Goal: Information Seeking & Learning: Learn about a topic

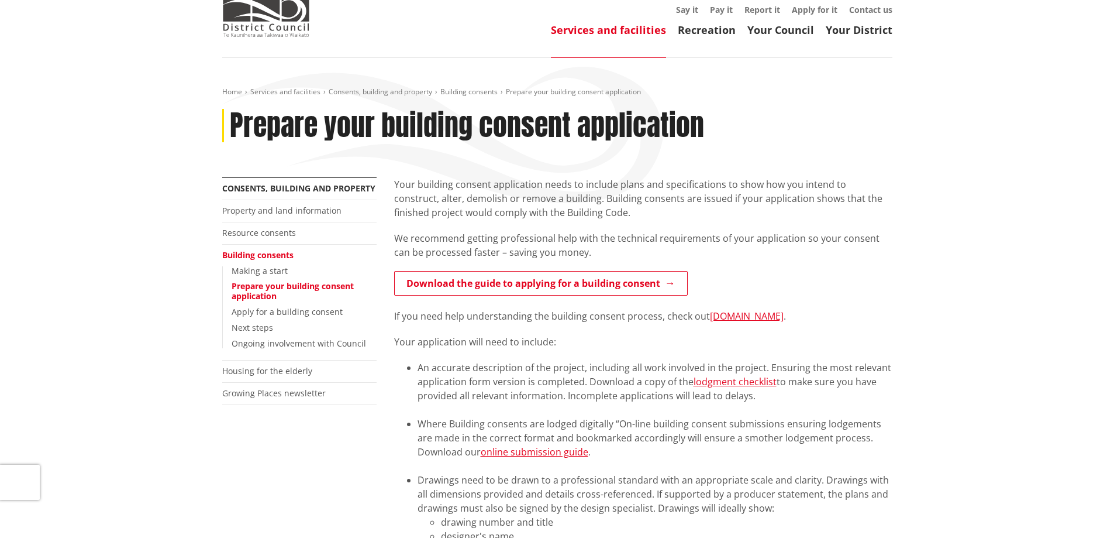
scroll to position [39, 0]
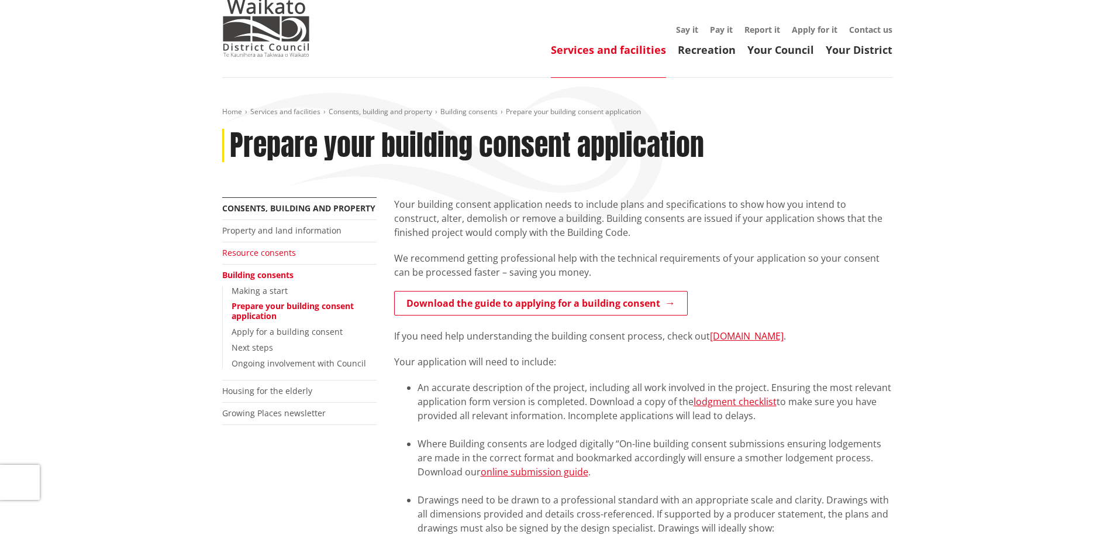
click at [280, 250] on link "Resource consents" at bounding box center [259, 252] width 74 height 11
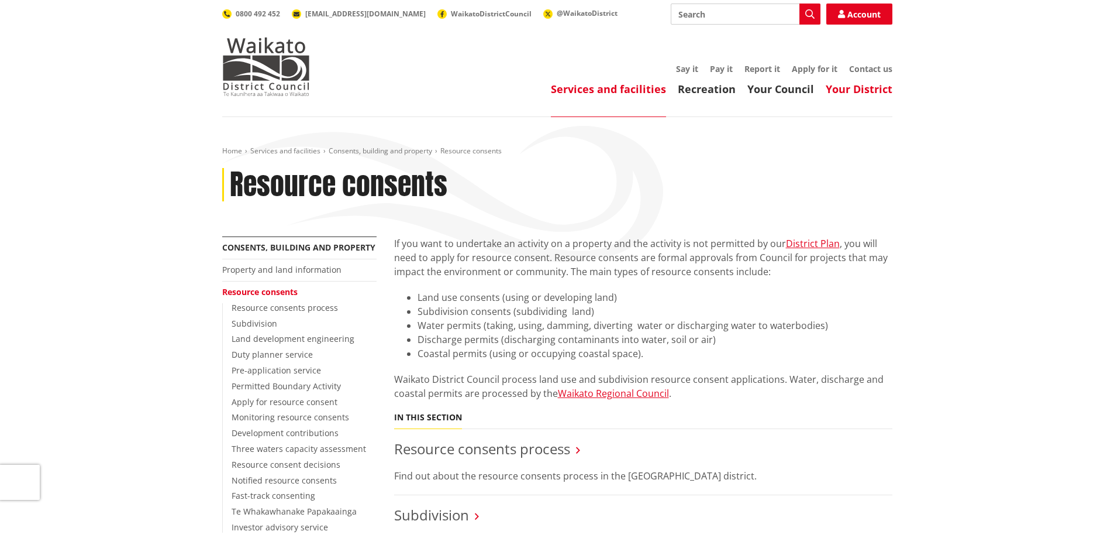
click at [851, 89] on link "Your District" at bounding box center [859, 89] width 67 height 14
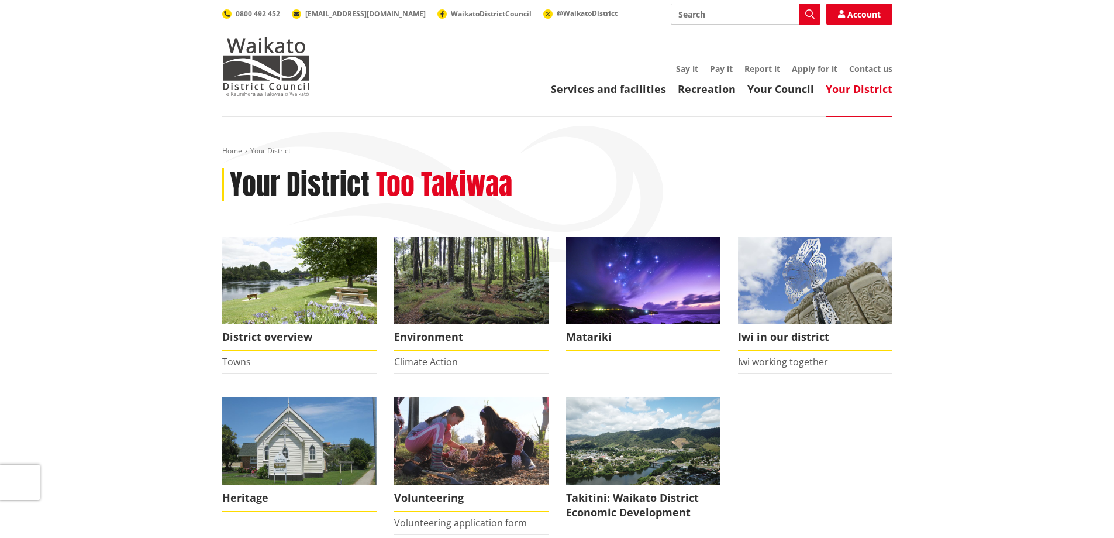
click at [718, 13] on input "Search" at bounding box center [746, 14] width 150 height 21
type input "compliance documents"
click at [809, 10] on icon "button" at bounding box center [810, 13] width 9 height 9
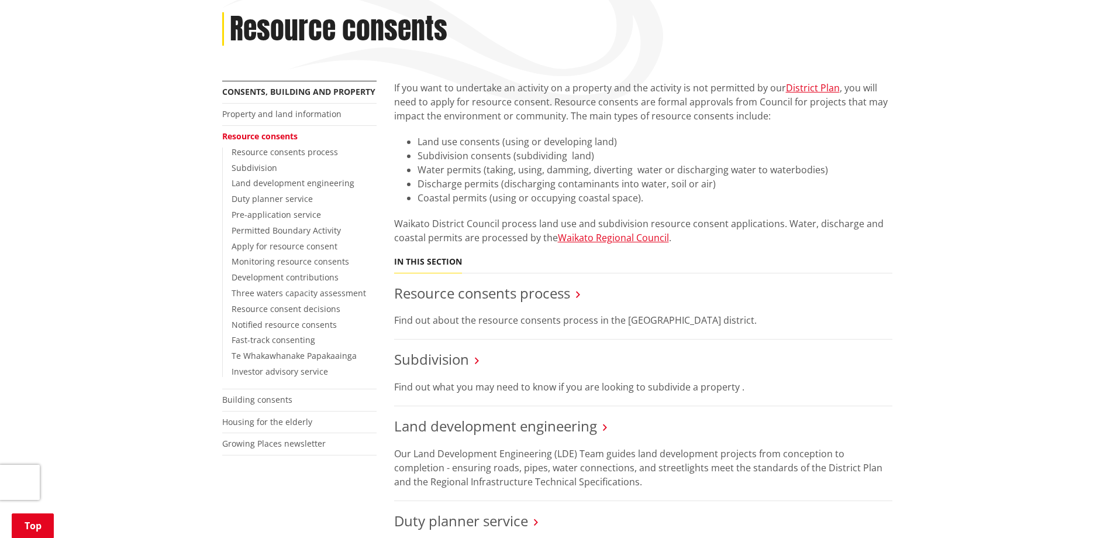
scroll to position [156, 0]
click at [271, 401] on link "Building consents" at bounding box center [257, 398] width 70 height 11
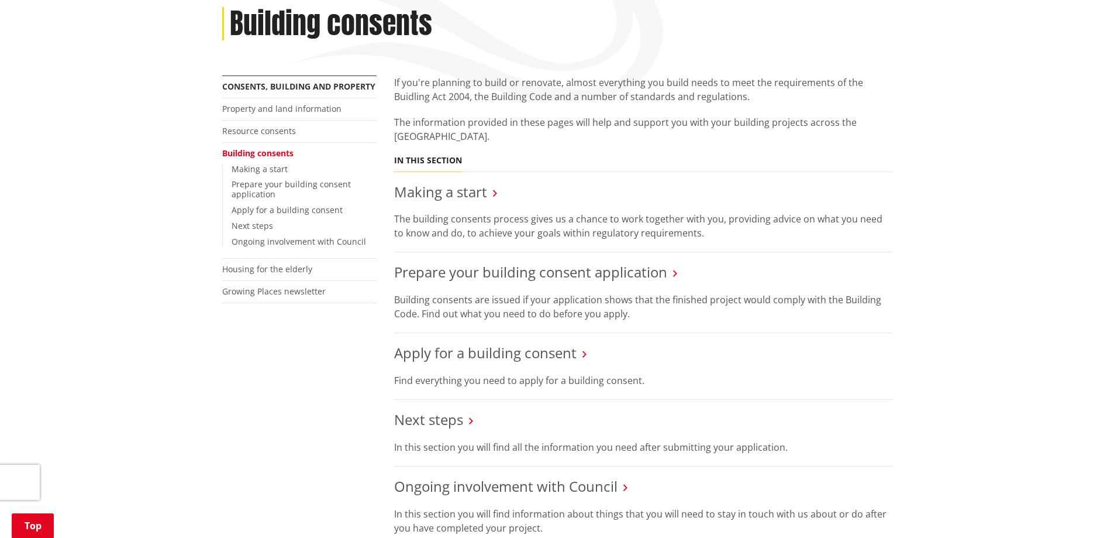
scroll to position [156, 0]
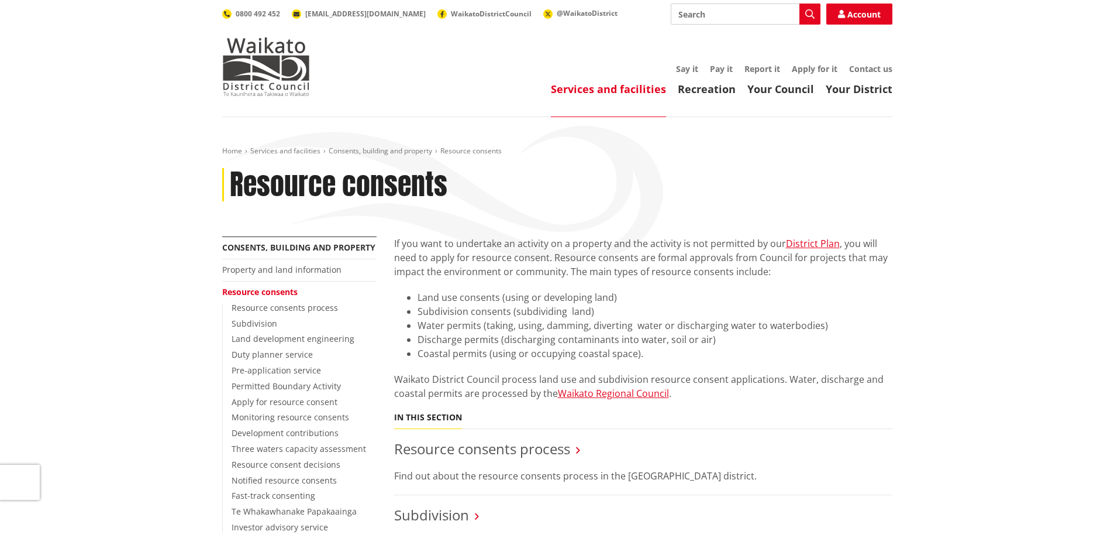
scroll to position [156, 0]
